Goal: Information Seeking & Learning: Learn about a topic

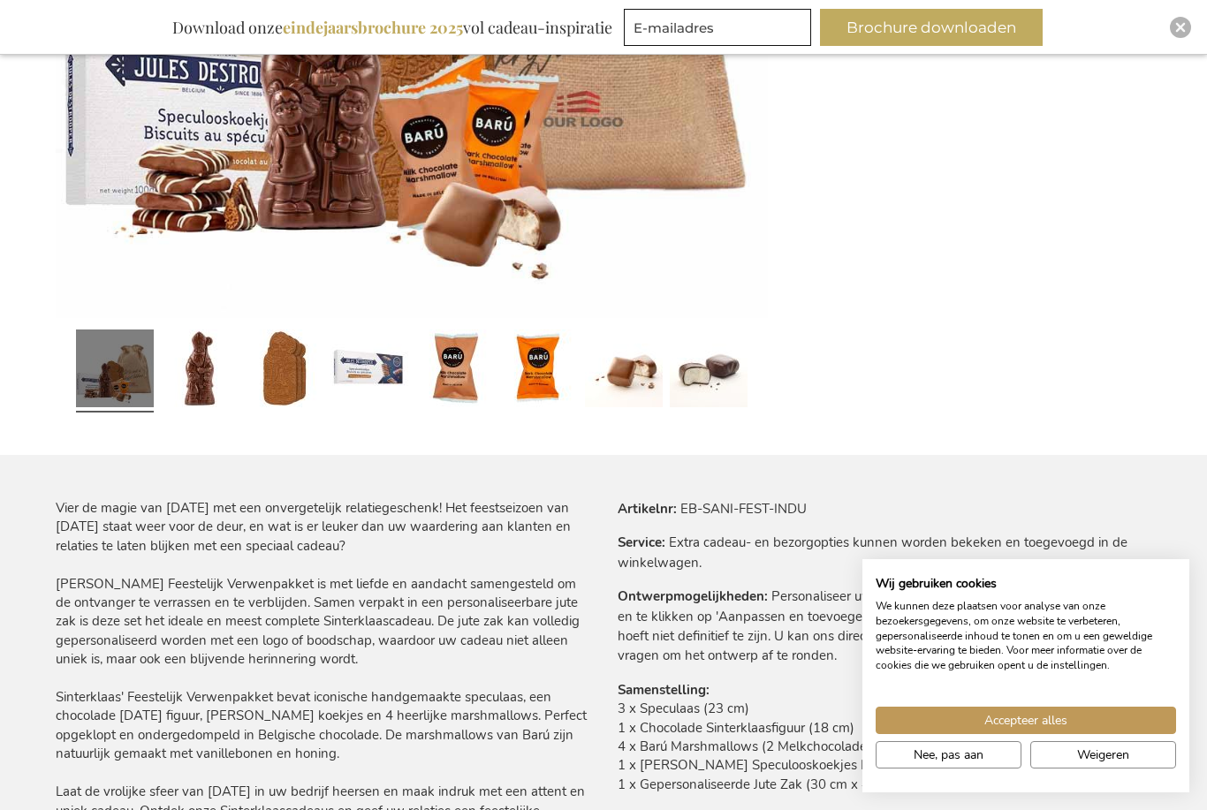
scroll to position [685, 0]
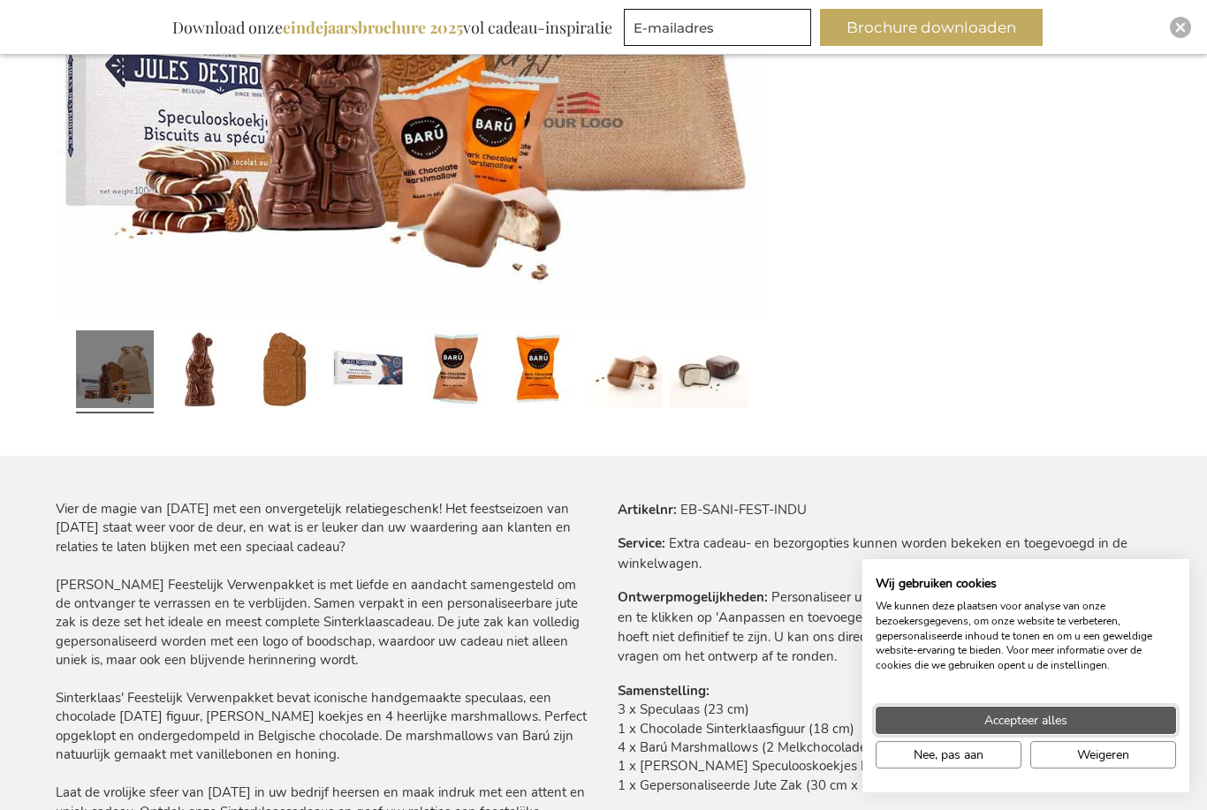
click at [1083, 716] on button "Accepteer alles" at bounding box center [1025, 720] width 300 height 27
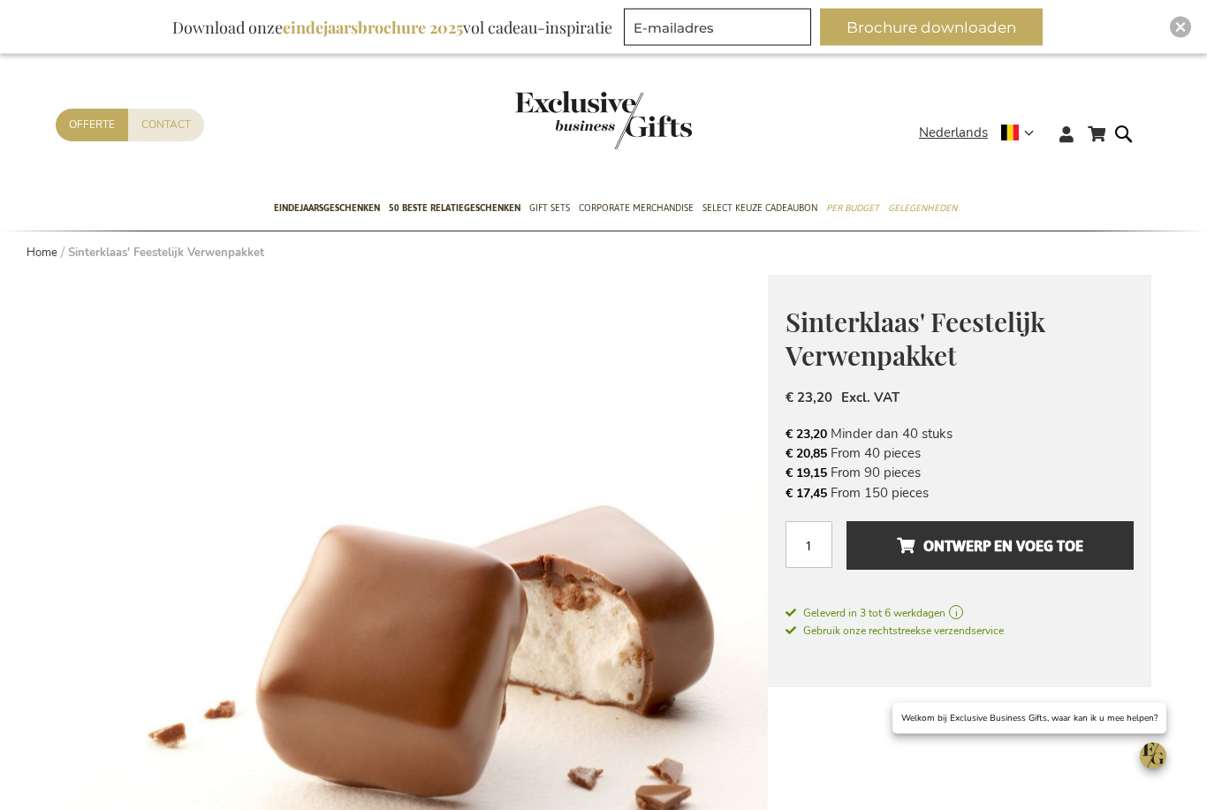
scroll to position [0, 0]
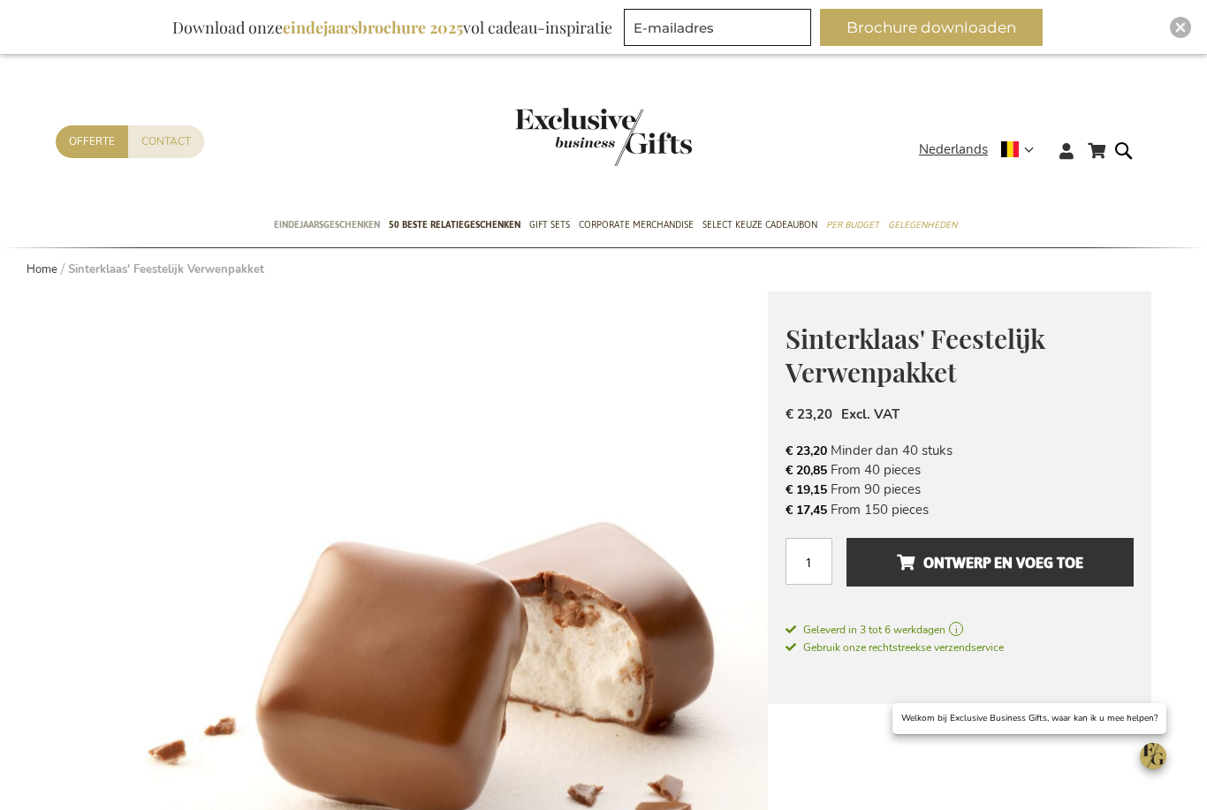
click at [320, 222] on span "Eindejaarsgeschenken" at bounding box center [327, 225] width 106 height 19
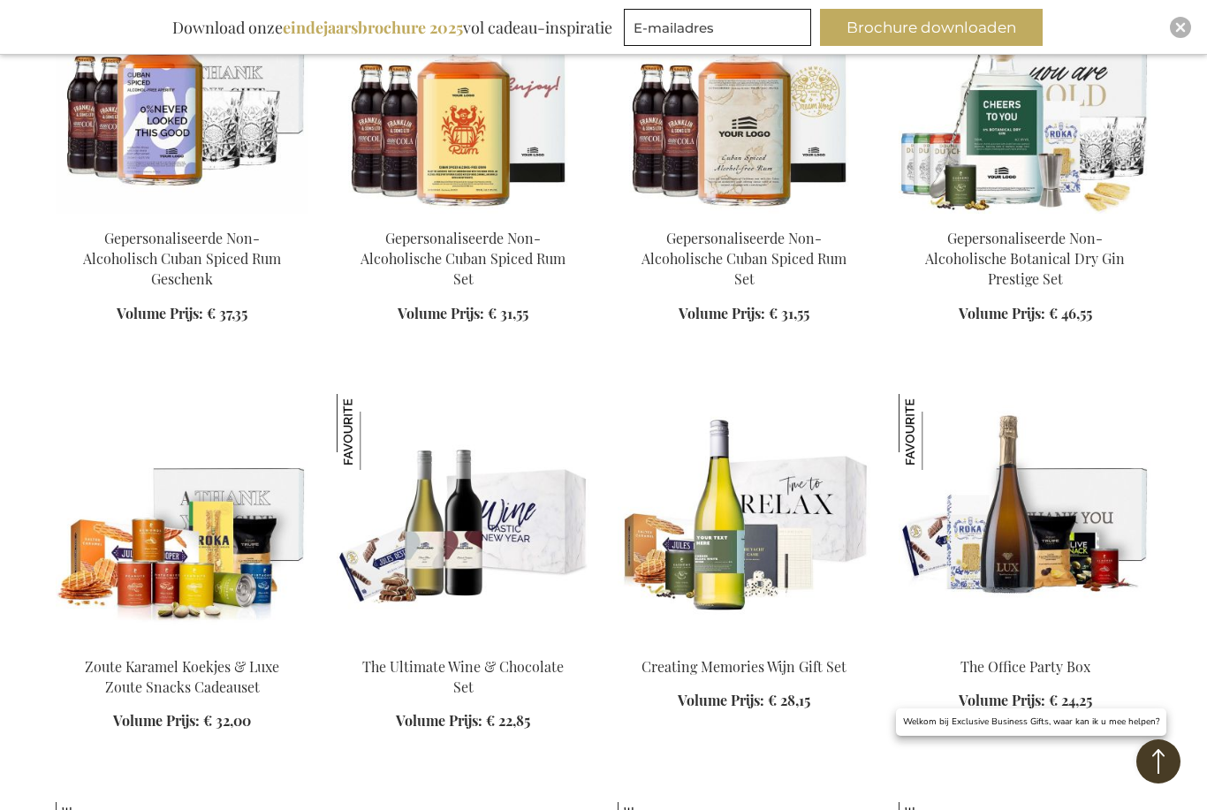
scroll to position [2466, 0]
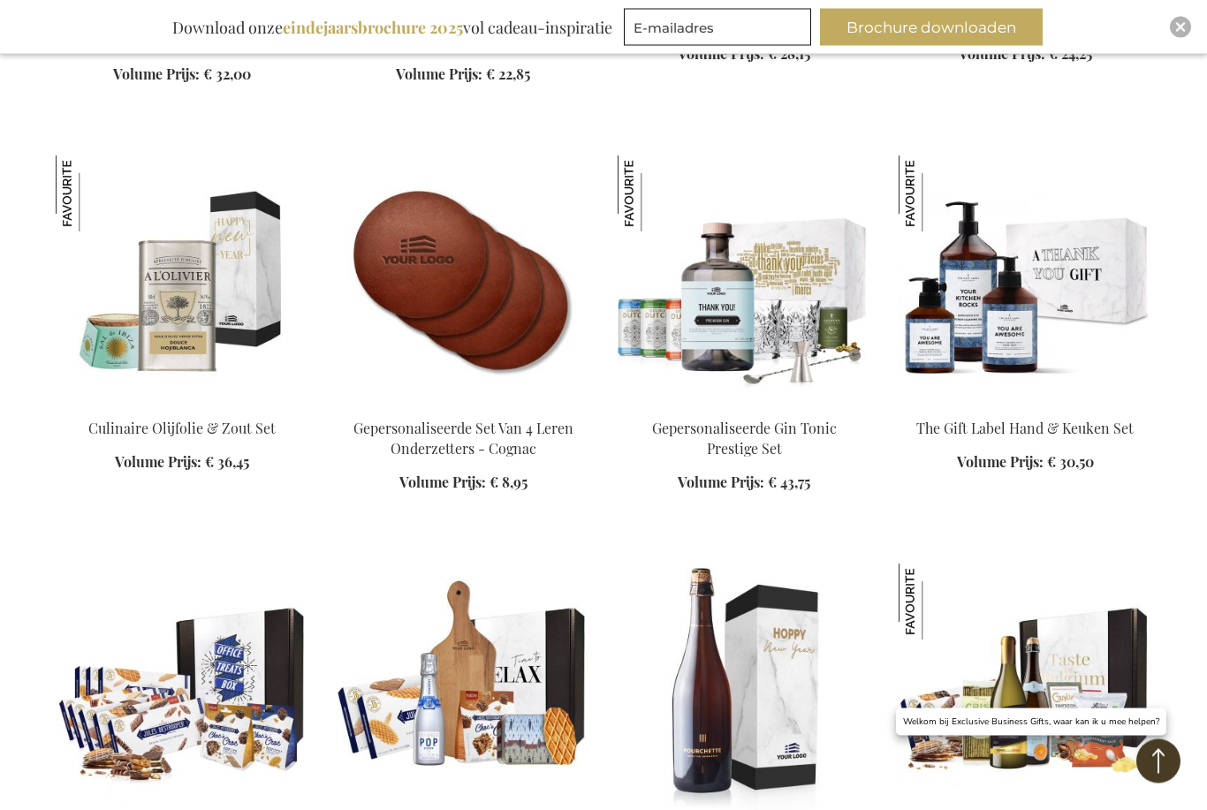
scroll to position [3120, 0]
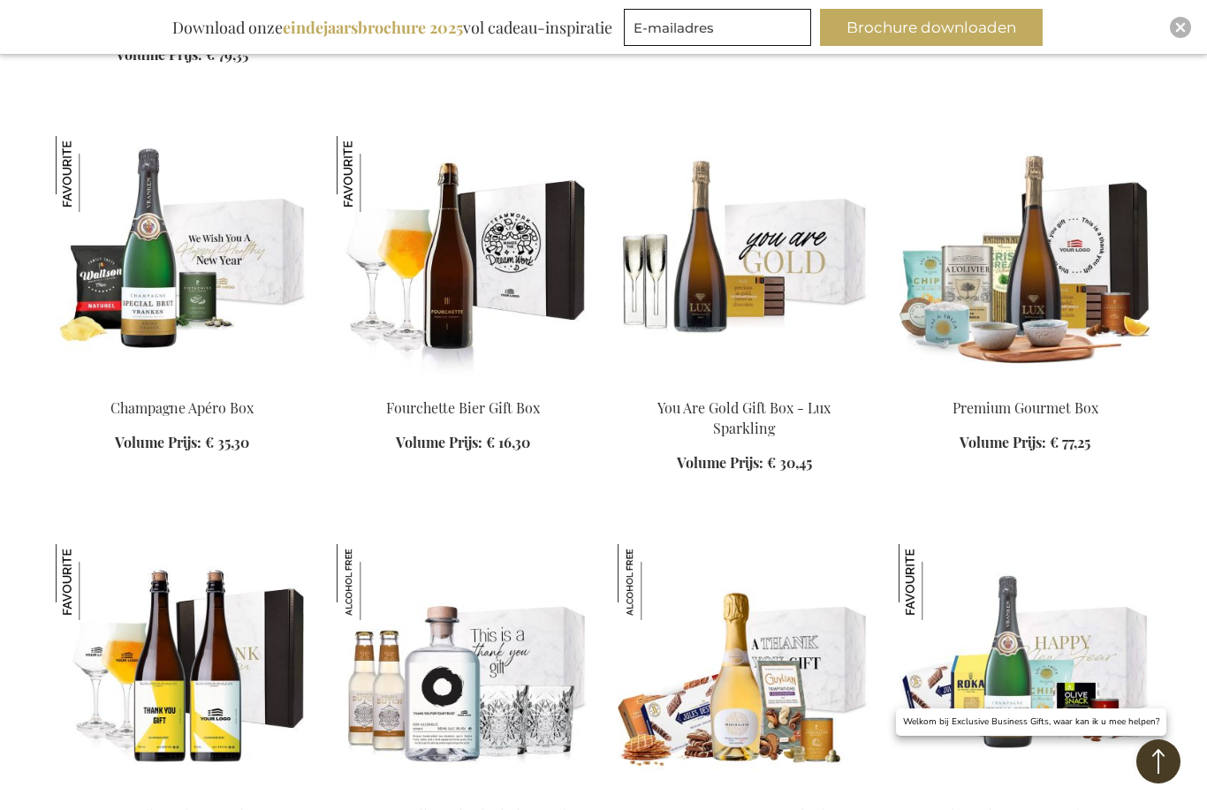
scroll to position [4071, 0]
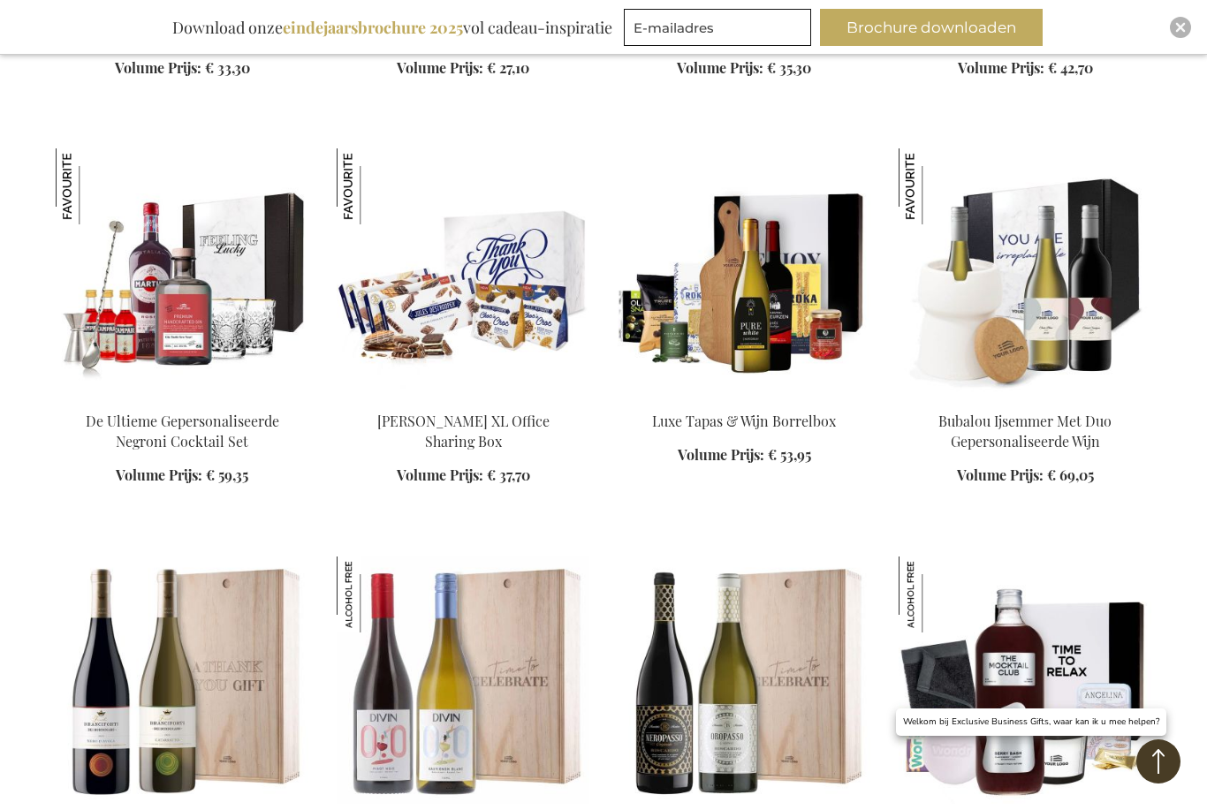
scroll to position [5291, 0]
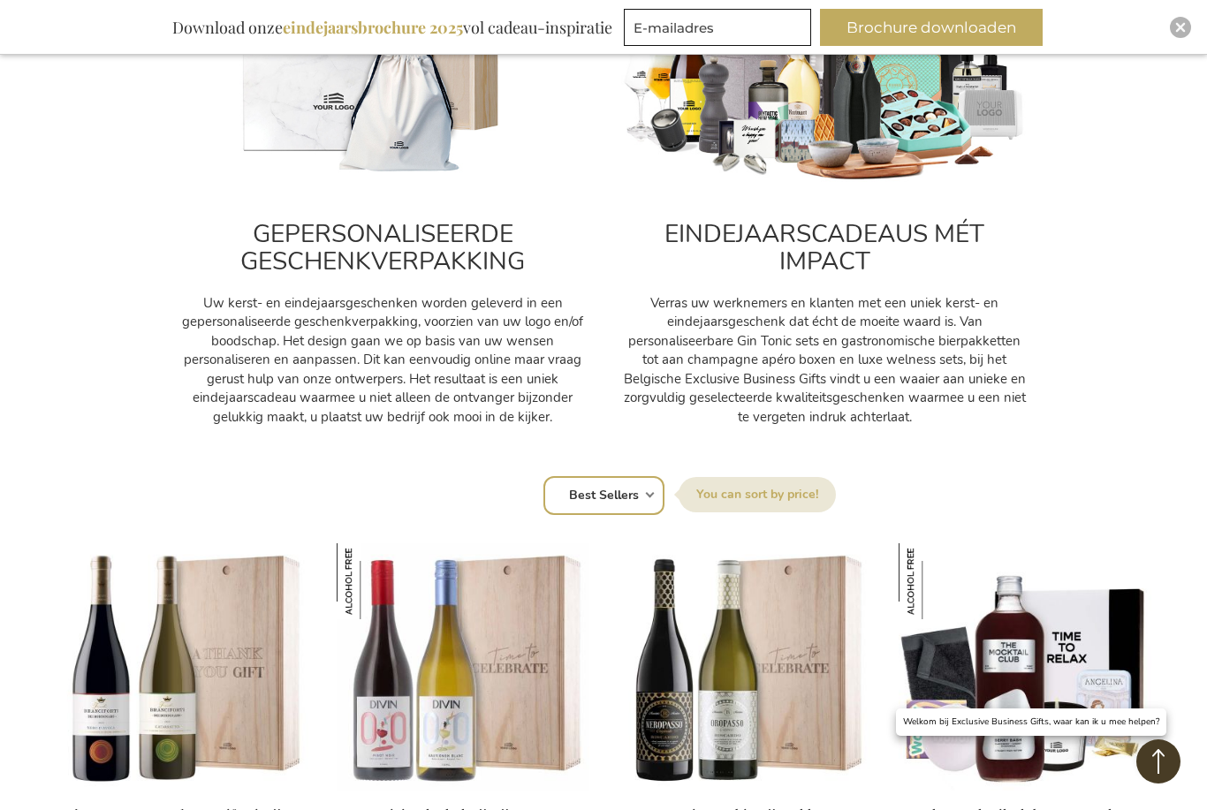
scroll to position [753, 0]
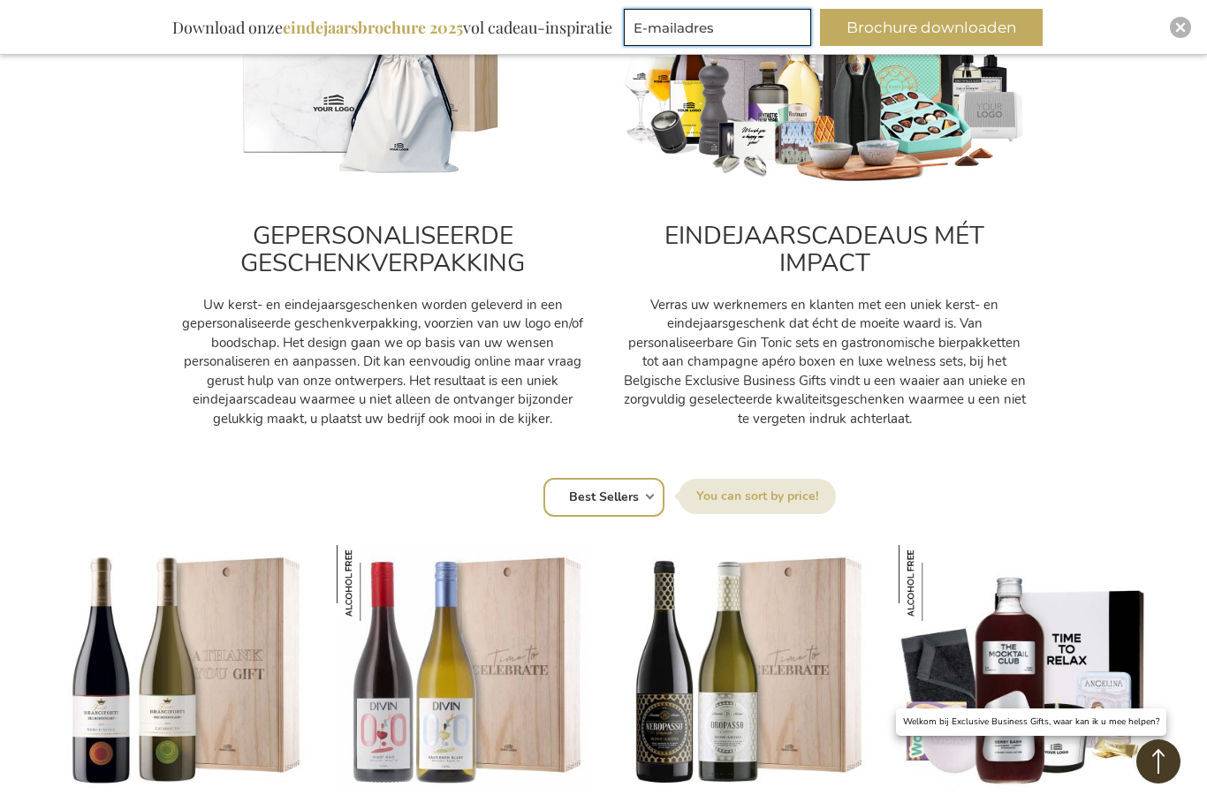
click at [746, 18] on input "E-mailadres" at bounding box center [717, 27] width 187 height 37
type input "[EMAIL_ADDRESS][DOMAIN_NAME]"
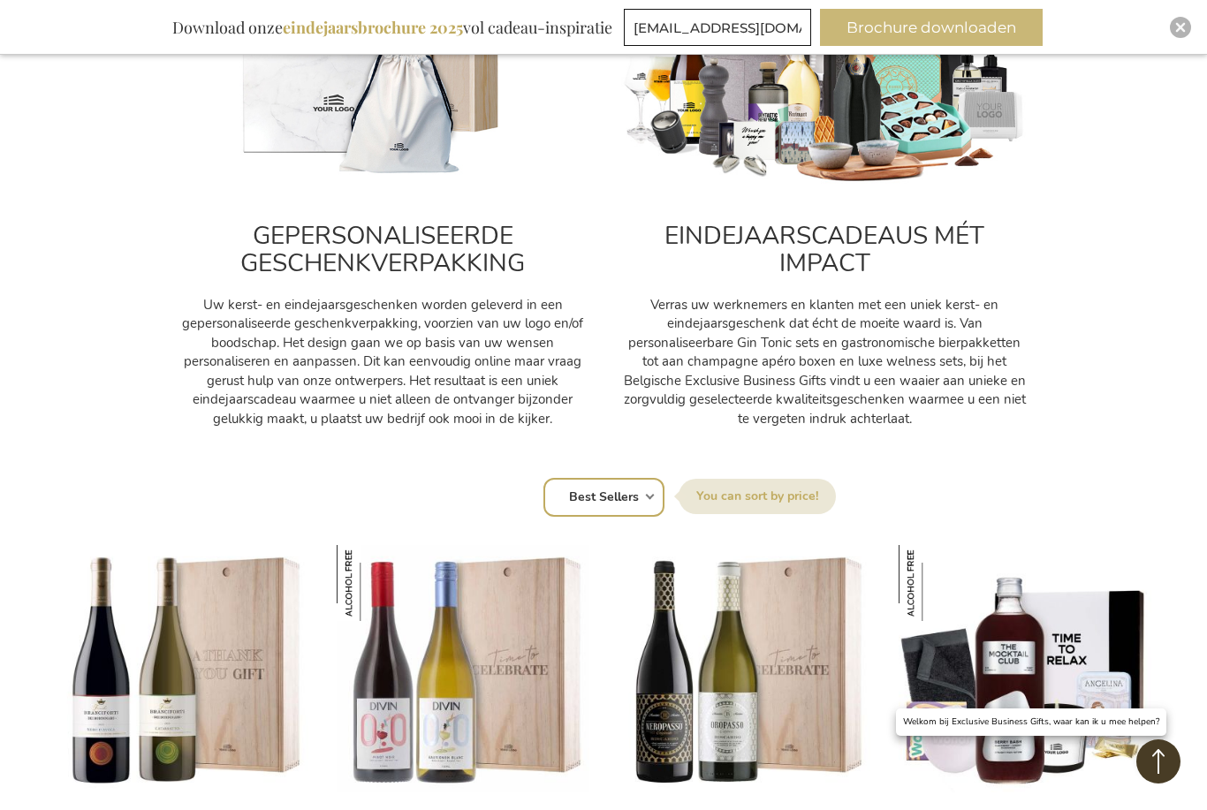
click at [977, 31] on button "Brochure downloaden" at bounding box center [931, 27] width 223 height 37
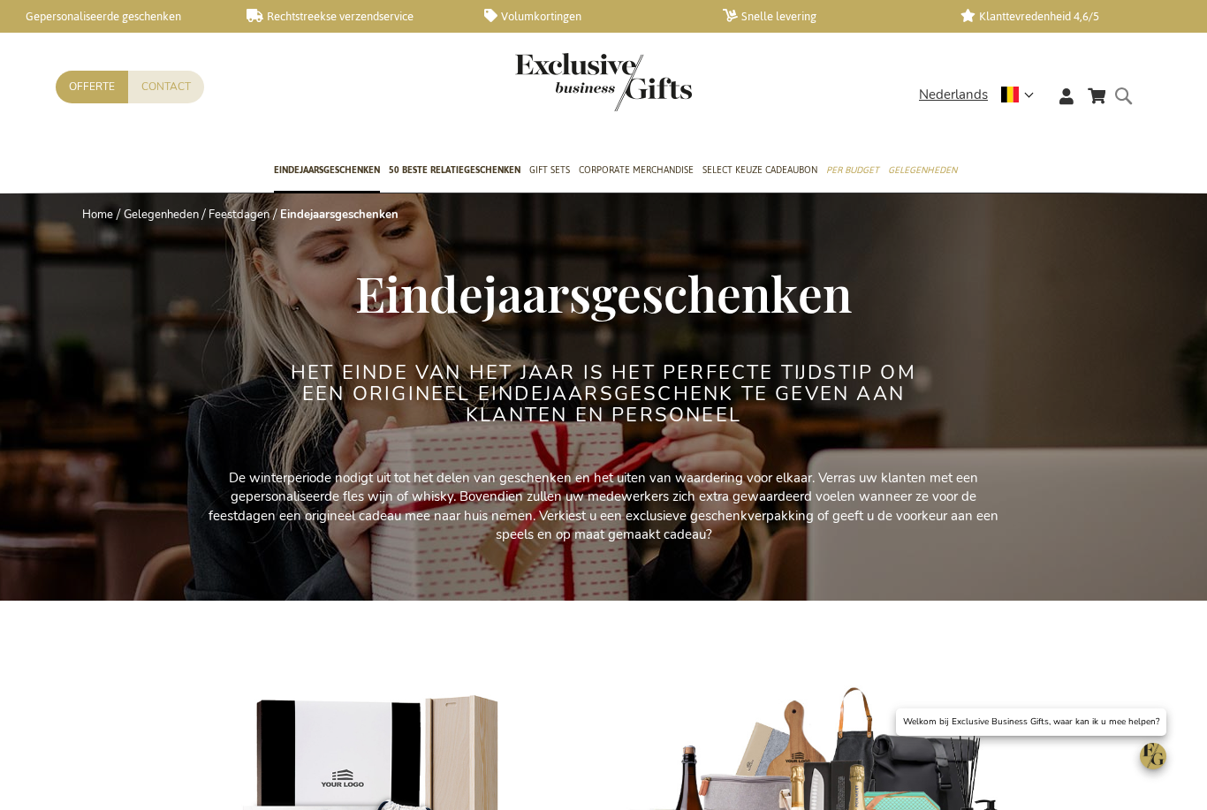
click at [1125, 91] on form "Search Search" at bounding box center [1128, 110] width 18 height 50
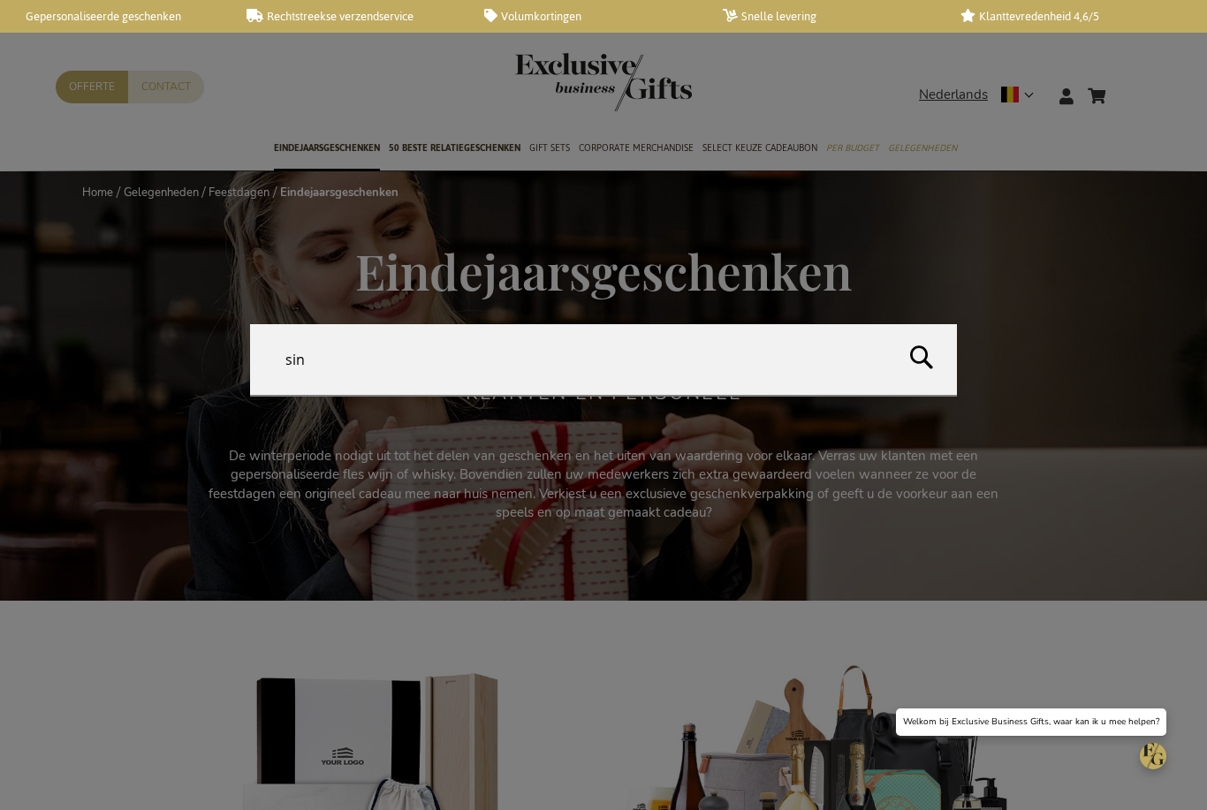
type input "sint"
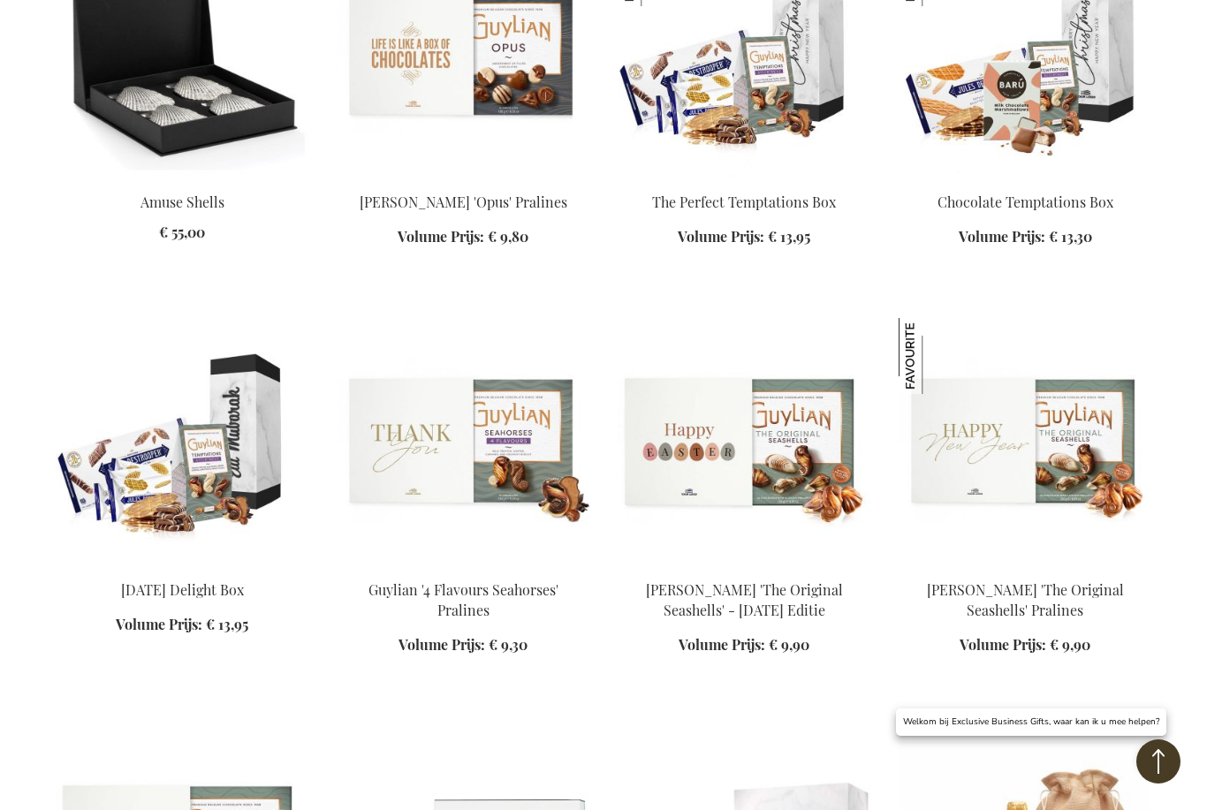
scroll to position [1133, 0]
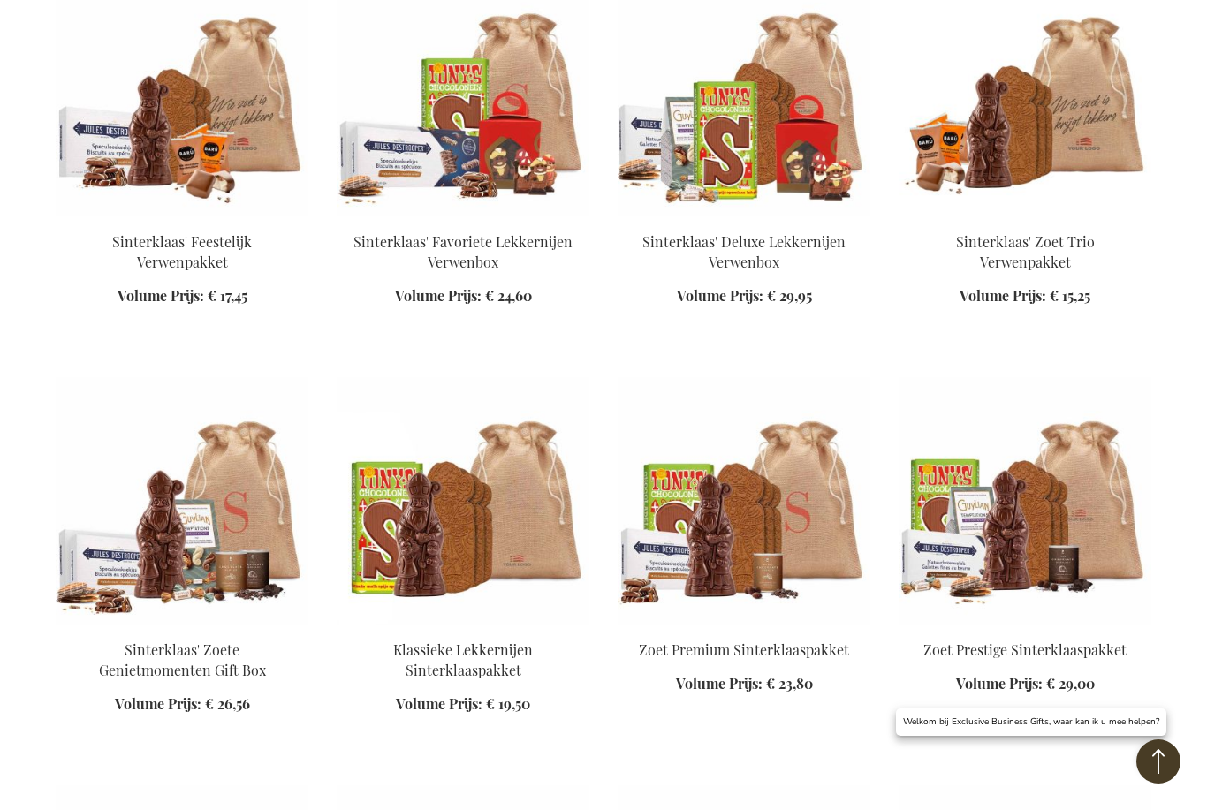
scroll to position [2279, 0]
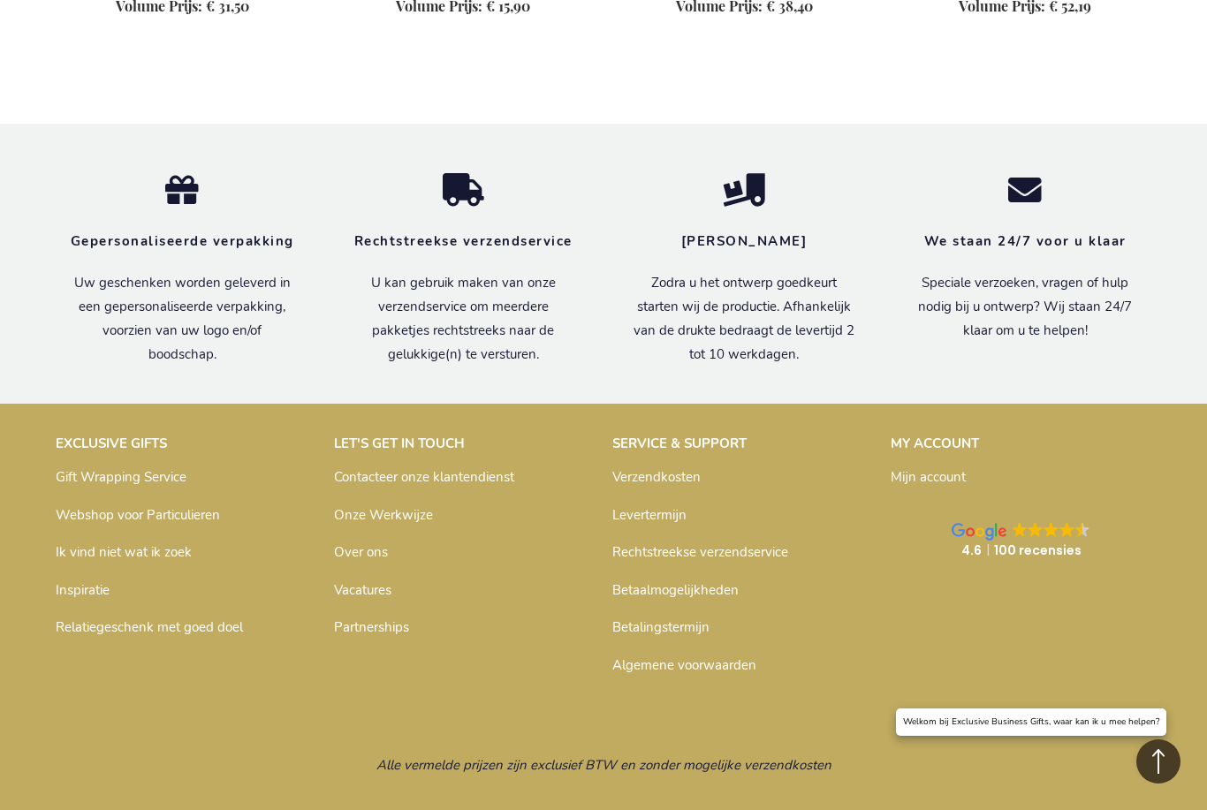
scroll to position [3356, 0]
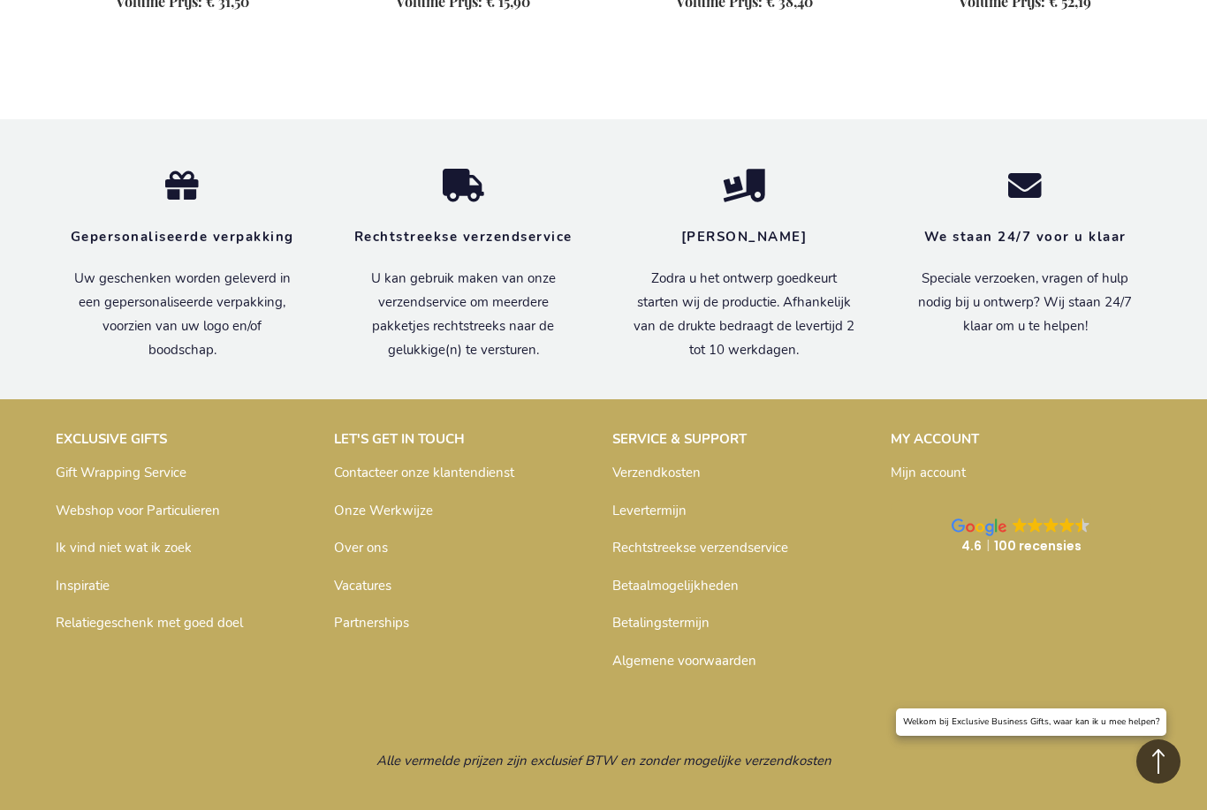
click at [1148, 643] on div "EXCLUSIVE GIFTS Gift Wrapping Service Webshop voor Particulieren Ik vind niet w…" at bounding box center [603, 551] width 1113 height 261
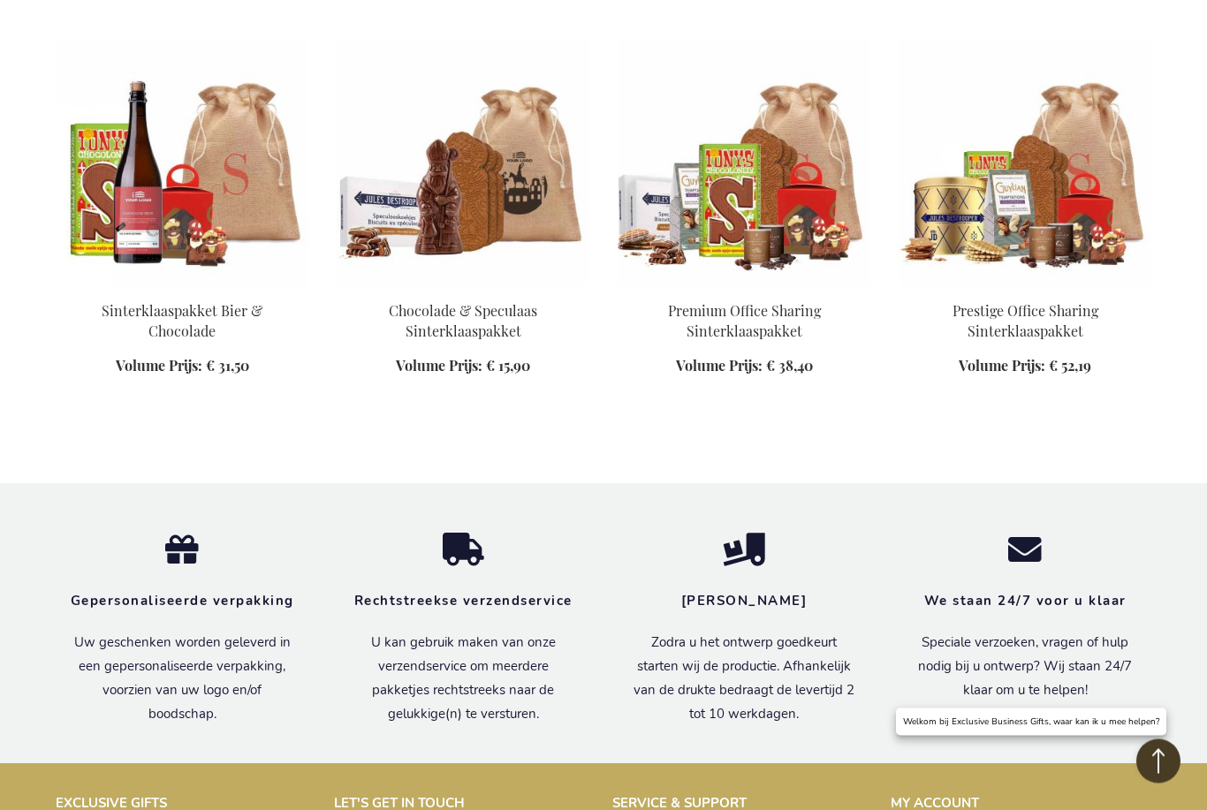
scroll to position [2992, 0]
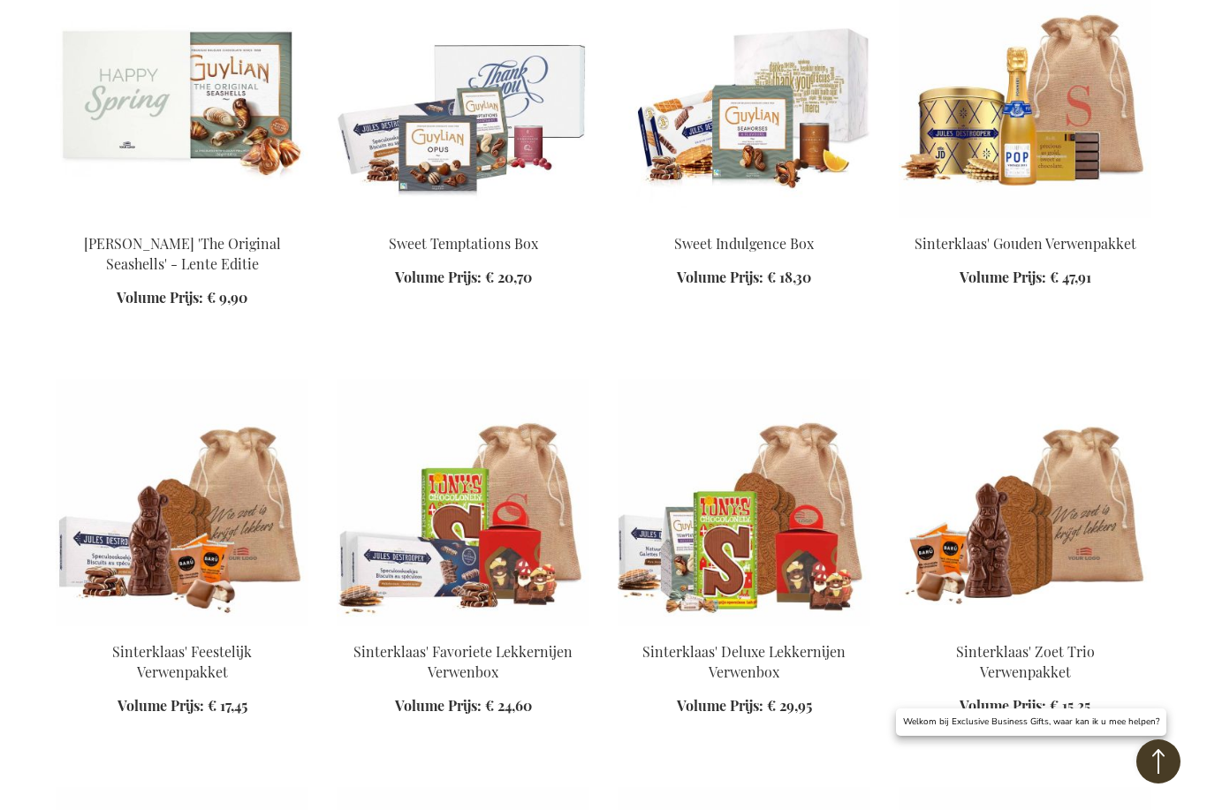
scroll to position [1761, 0]
